Goal: Complete application form

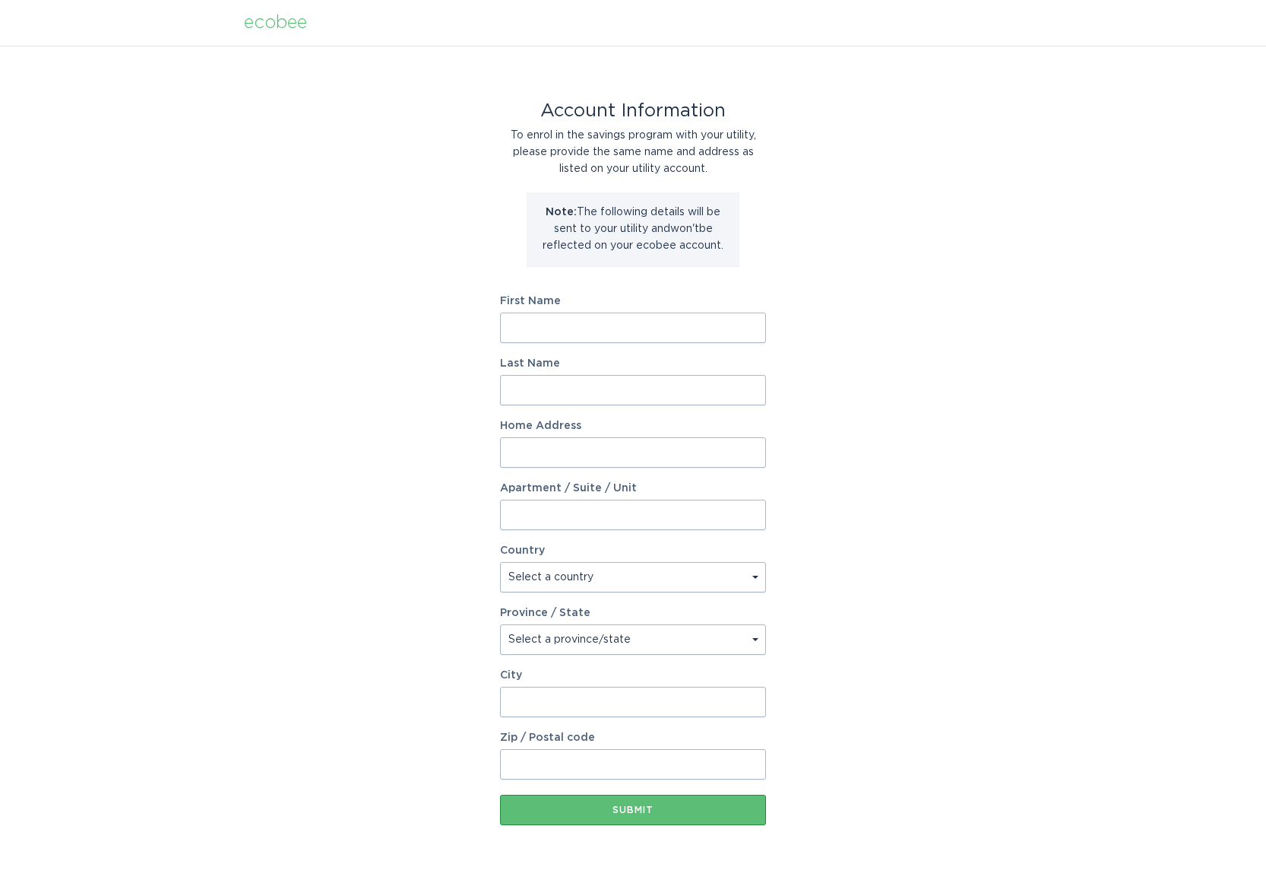
click at [536, 331] on input "First Name" at bounding box center [633, 327] width 266 height 30
type input "Ed"
click at [607, 389] on input "Last Name" at bounding box center [633, 390] width 266 height 30
type input "[PERSON_NAME]"
click at [594, 449] on input "Home Address" at bounding box center [633, 452] width 266 height 30
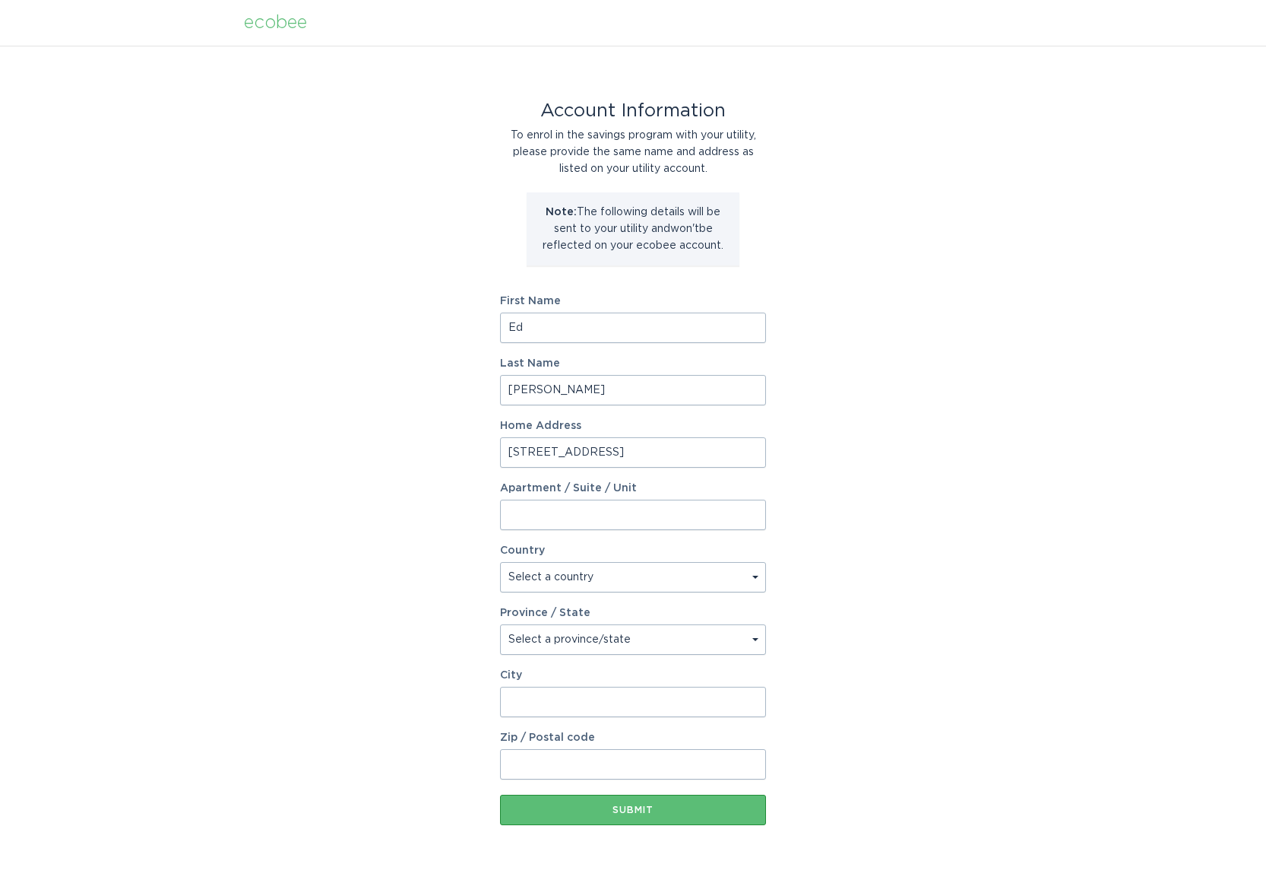
type input "[STREET_ADDRESS]"
select select "US"
select select "TN"
type input "Franklin"
type input "37067"
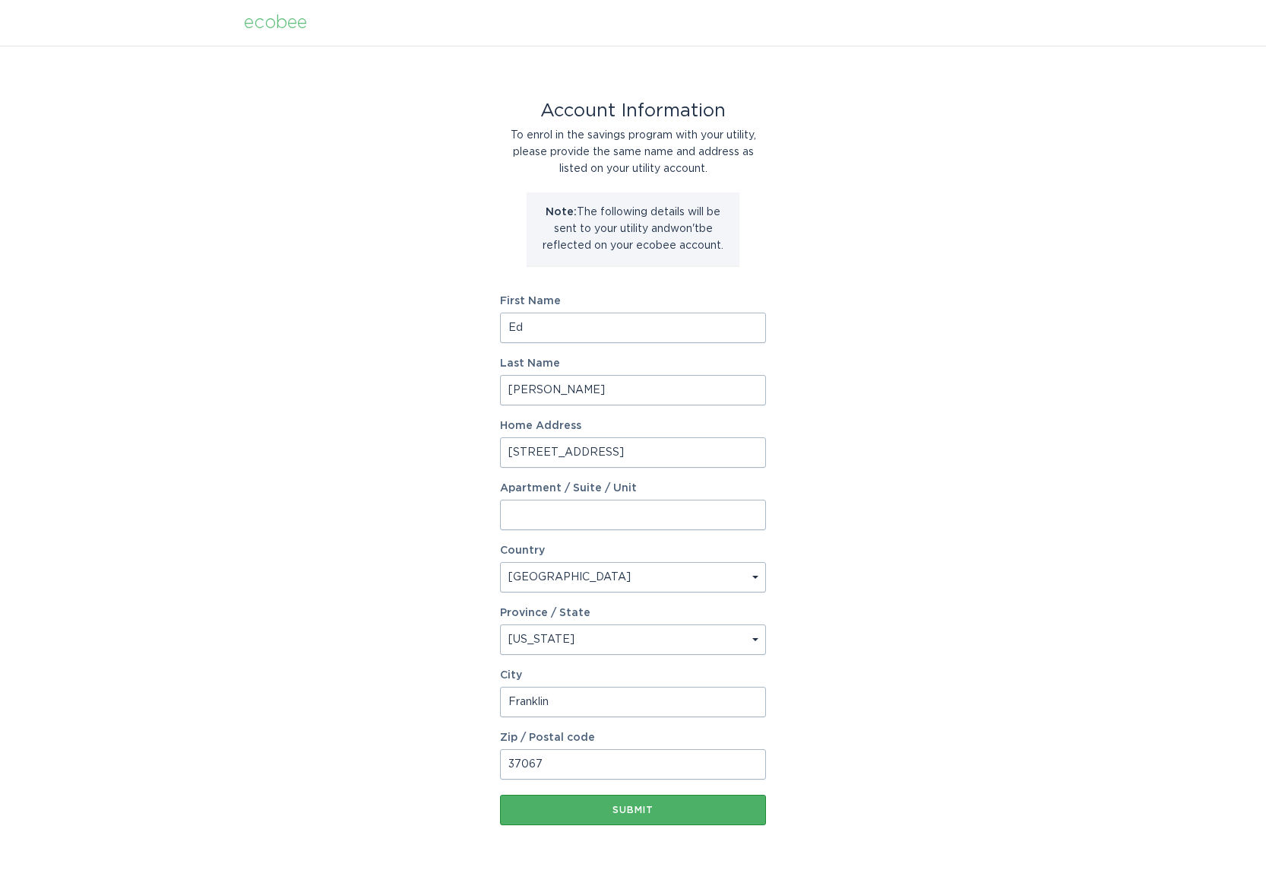
click at [645, 811] on div "Submit" at bounding box center [633, 809] width 251 height 9
